Goal: Information Seeking & Learning: Learn about a topic

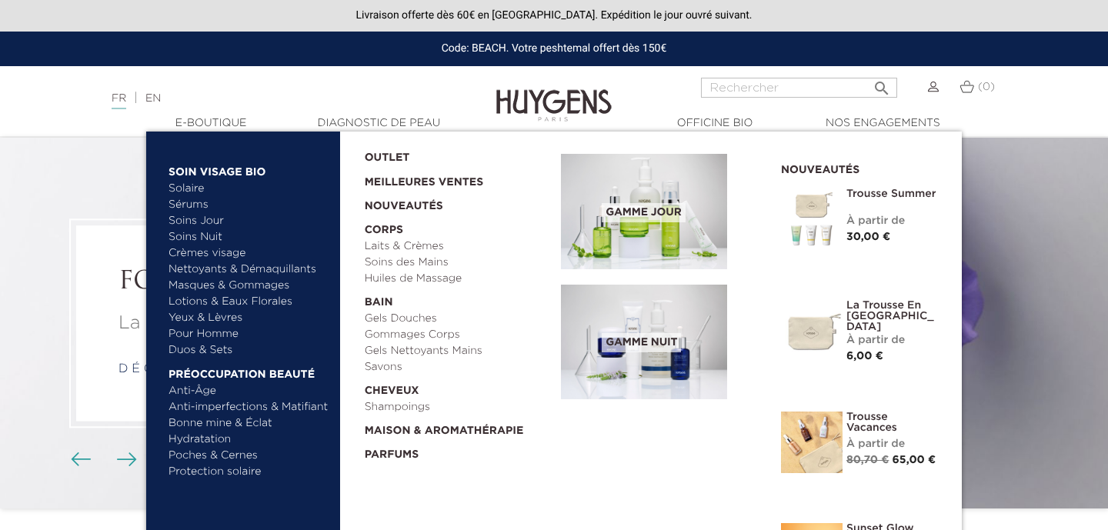
click at [680, 201] on img at bounding box center [644, 211] width 166 height 115
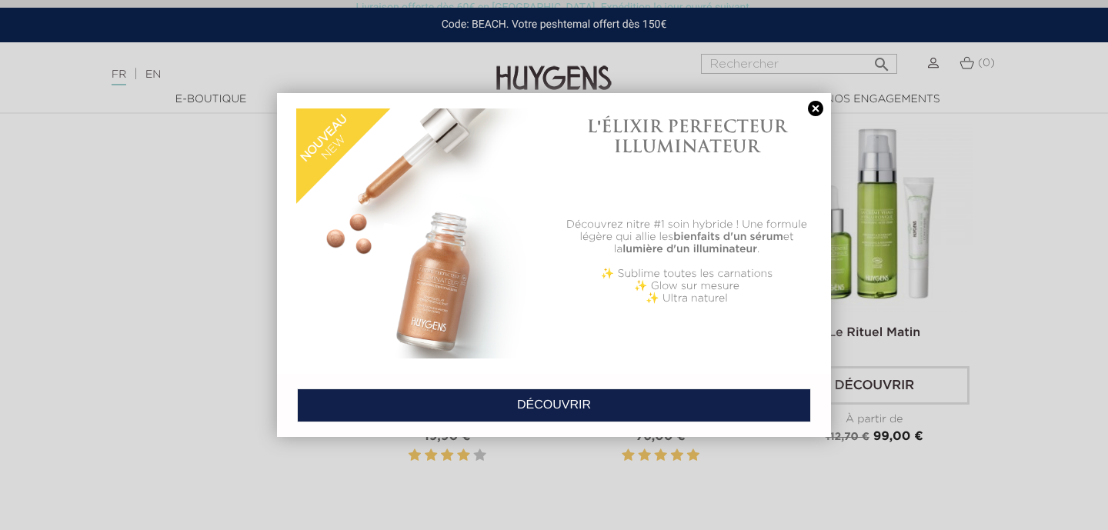
scroll to position [2539, 0]
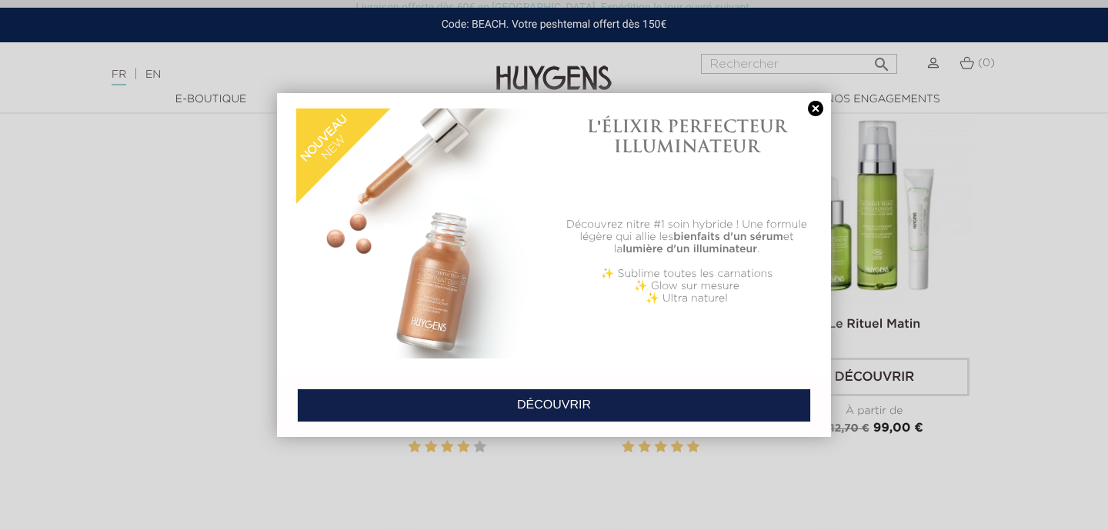
click at [813, 110] on link at bounding box center [816, 109] width 22 height 16
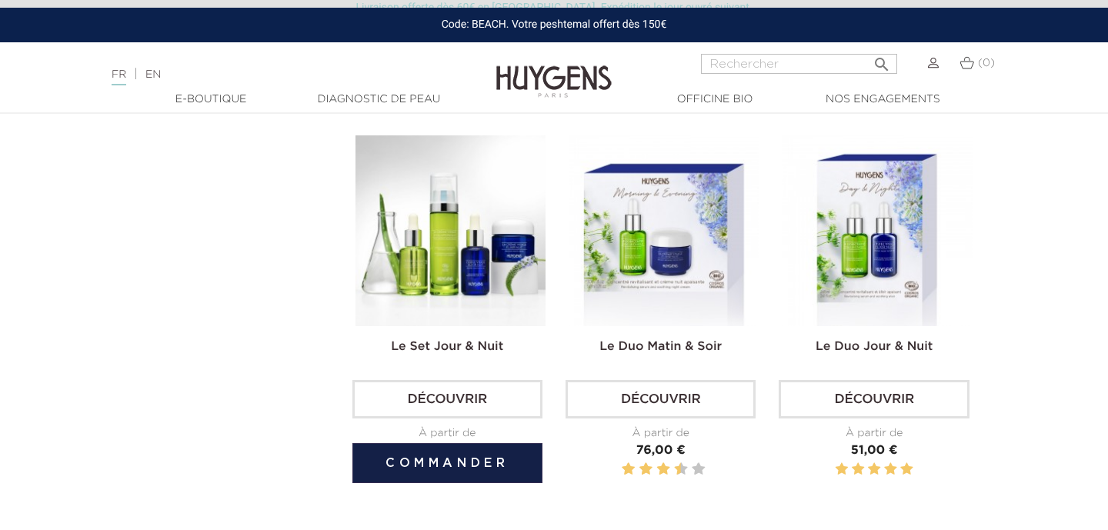
scroll to position [2907, 0]
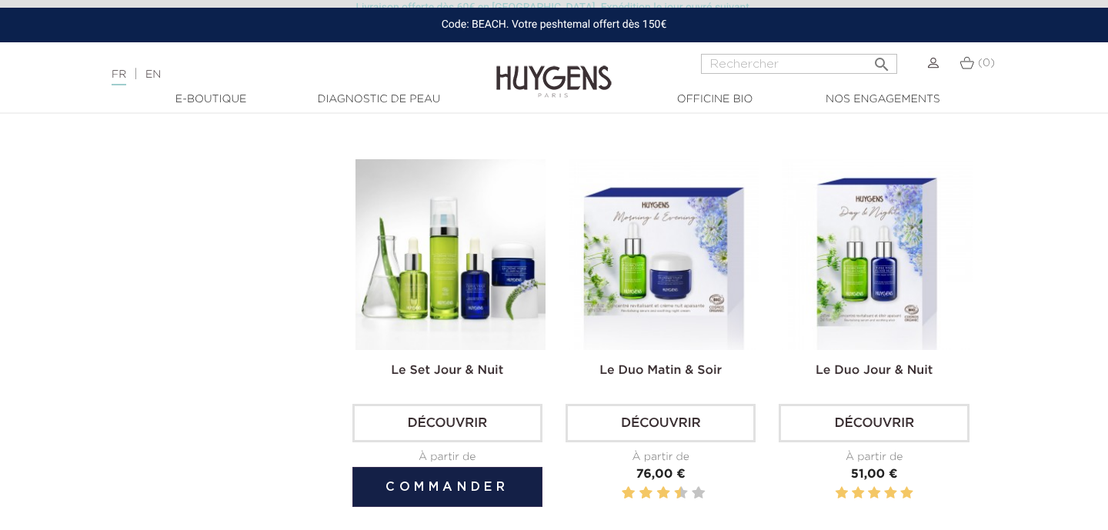
click at [420, 413] on link "Découvrir" at bounding box center [447, 423] width 190 height 38
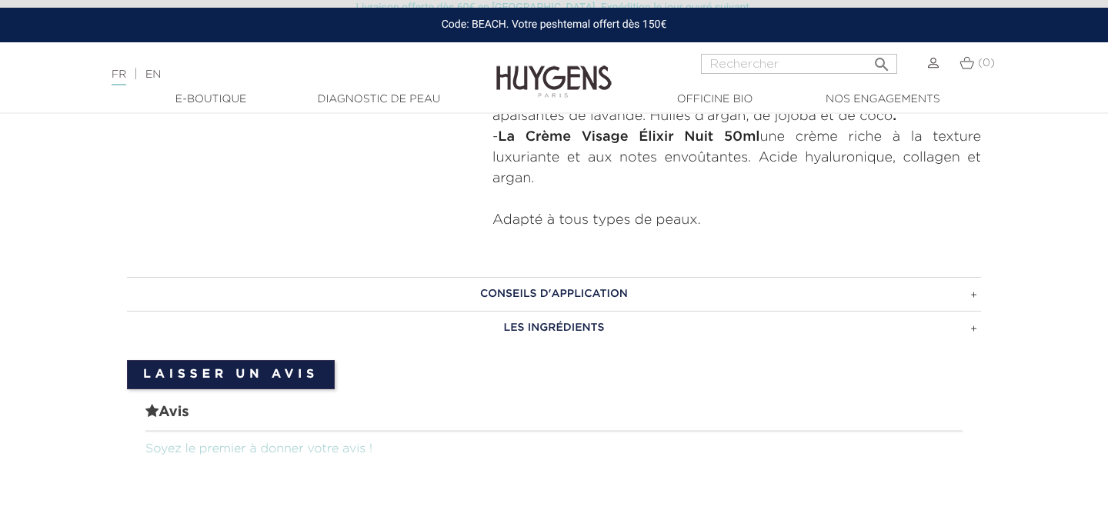
scroll to position [876, 0]
click at [535, 306] on h3 "CONSEILS D'APPLICATION" at bounding box center [554, 293] width 854 height 34
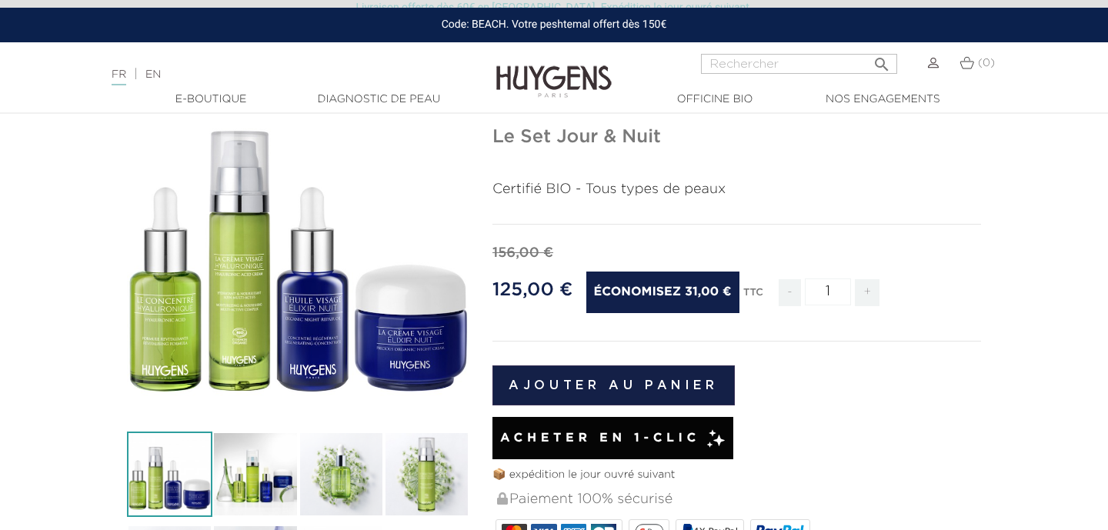
scroll to position [125, 0]
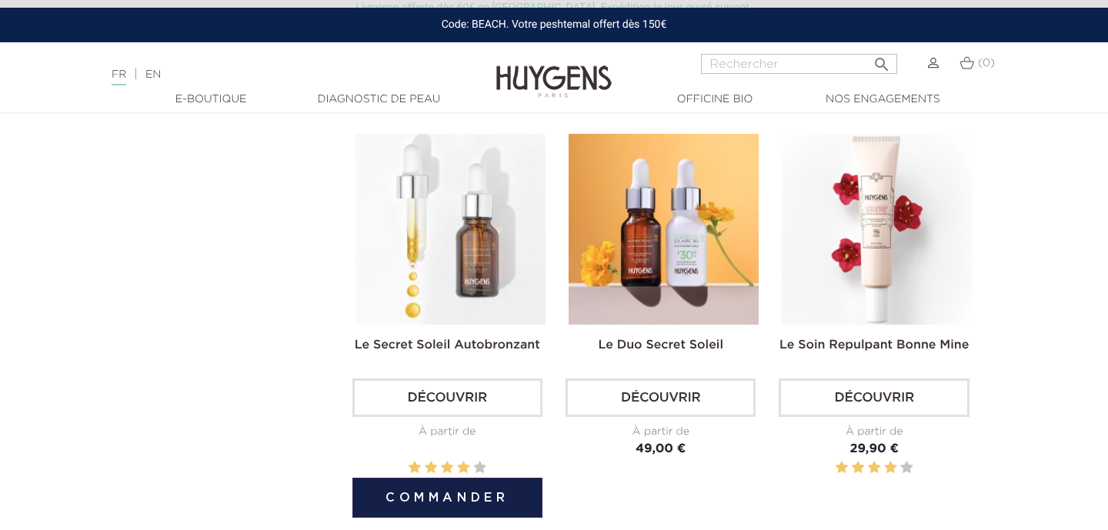
scroll to position [2105, 0]
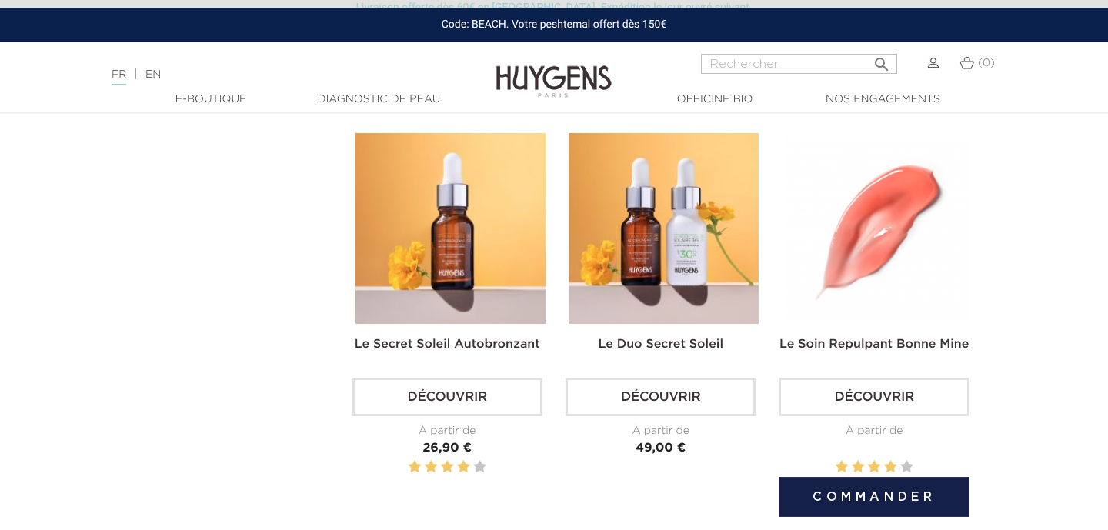
click at [849, 388] on link "Découvrir" at bounding box center [874, 397] width 190 height 38
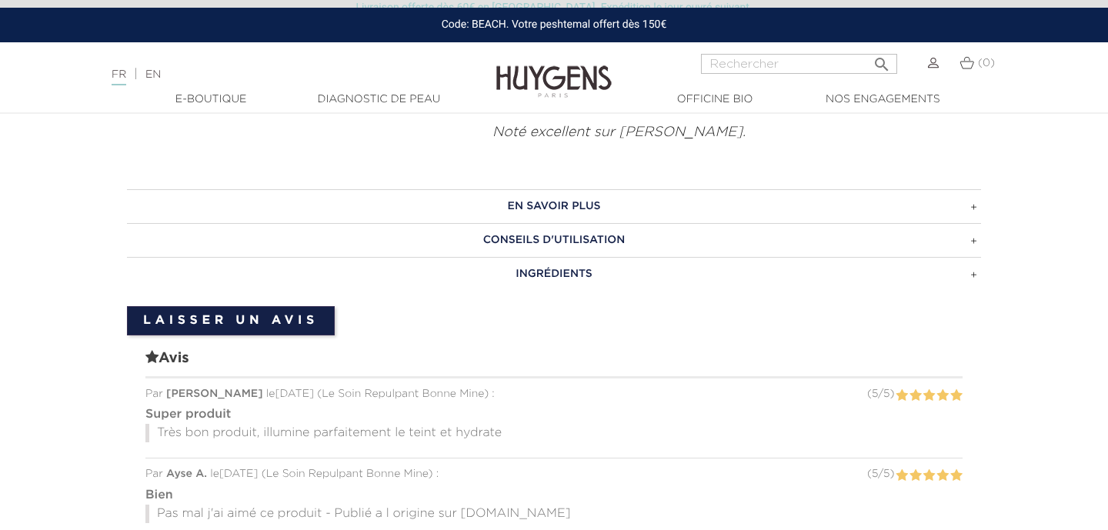
scroll to position [776, 0]
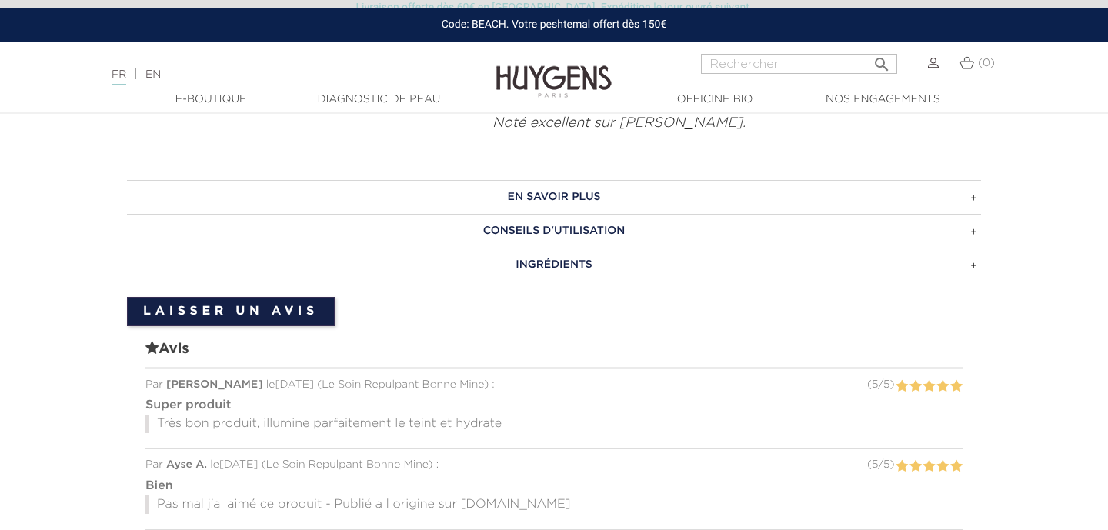
click at [540, 214] on h3 "CONSEILS D'UTILISATION" at bounding box center [554, 231] width 854 height 34
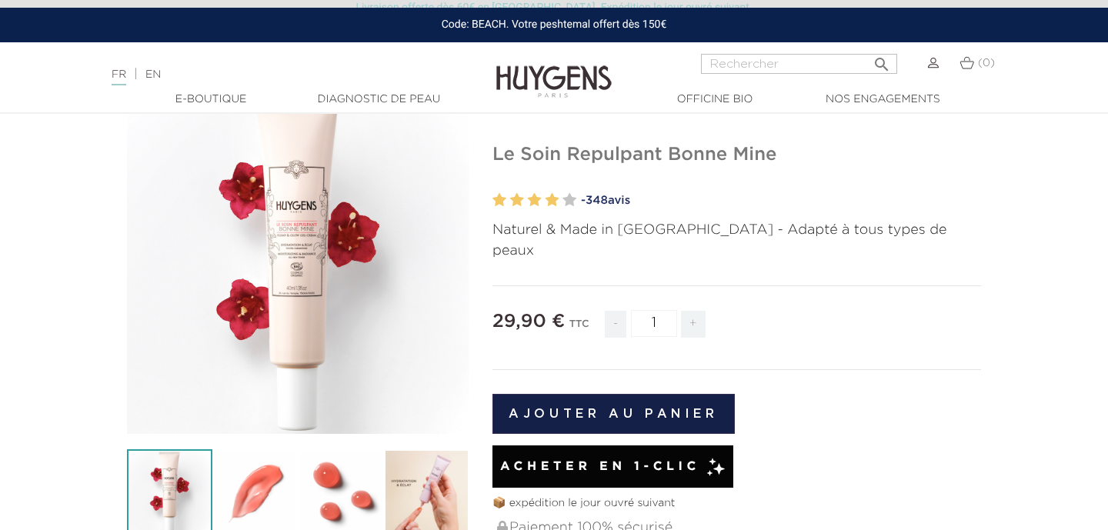
scroll to position [0, 0]
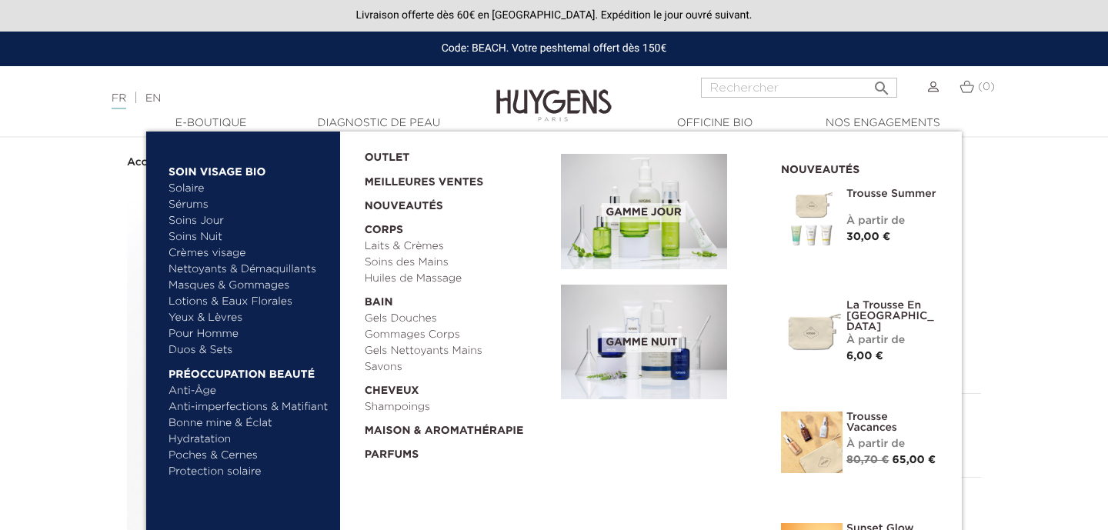
click at [202, 235] on link "Soins Nuit" at bounding box center [242, 237] width 147 height 16
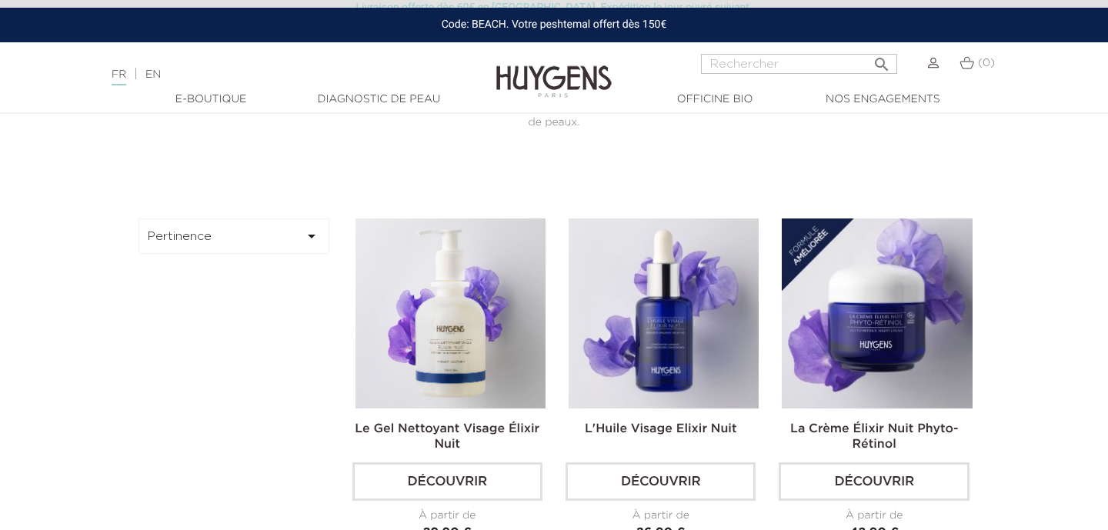
scroll to position [389, 0]
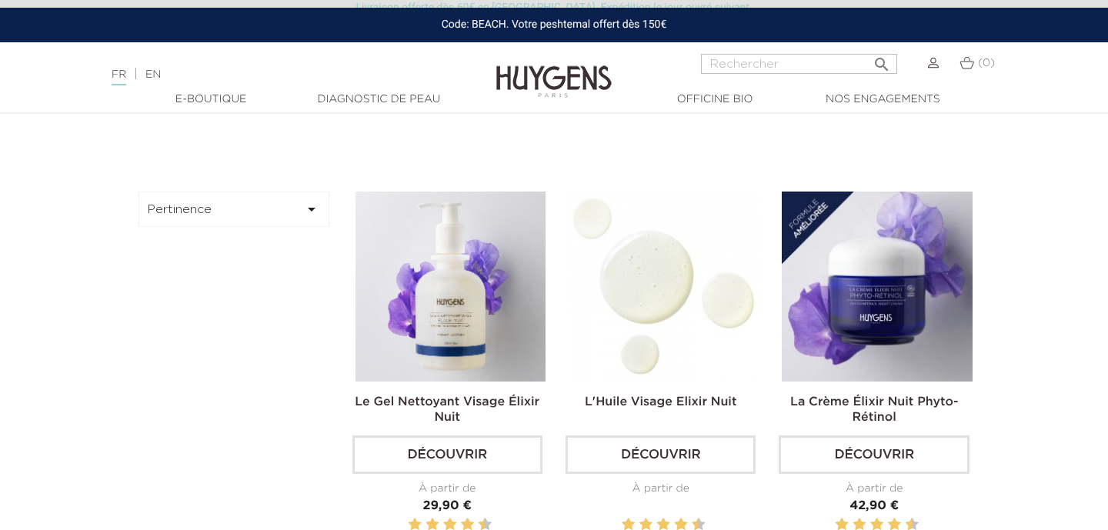
click at [659, 285] on img at bounding box center [664, 287] width 190 height 190
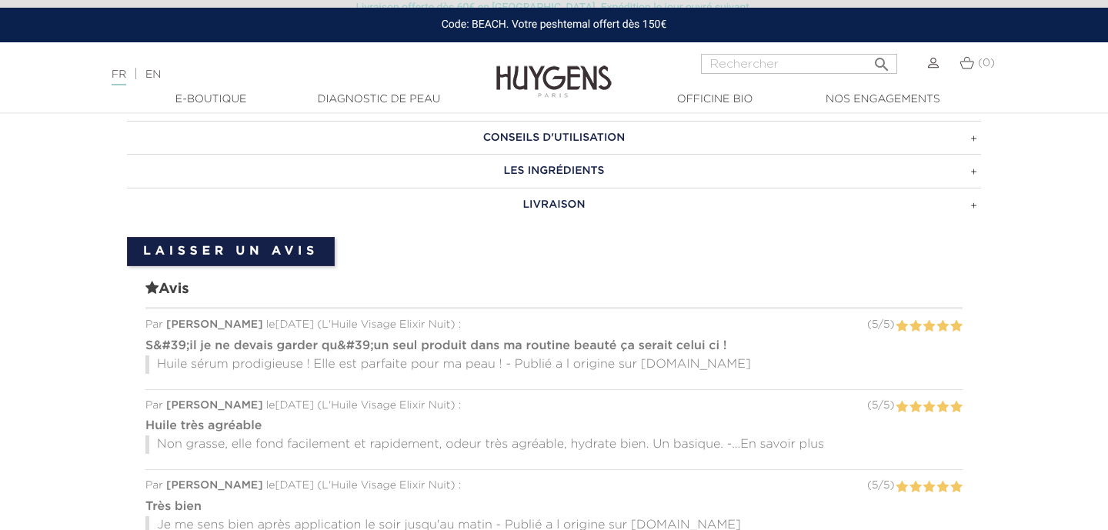
scroll to position [1223, 0]
click at [596, 149] on h3 "CONSEILS D'UTILISATION" at bounding box center [554, 139] width 854 height 34
